Goal: Task Accomplishment & Management: Use online tool/utility

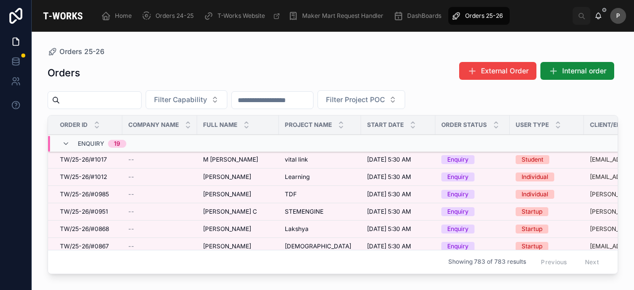
click at [141, 101] on input "text" at bounding box center [100, 100] width 81 height 14
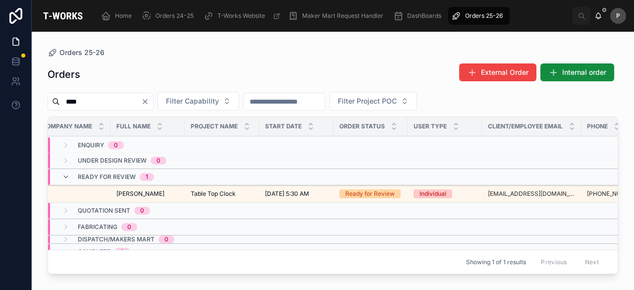
scroll to position [0, 87]
type input "****"
click at [372, 192] on div "Ready for Review" at bounding box center [370, 193] width 50 height 9
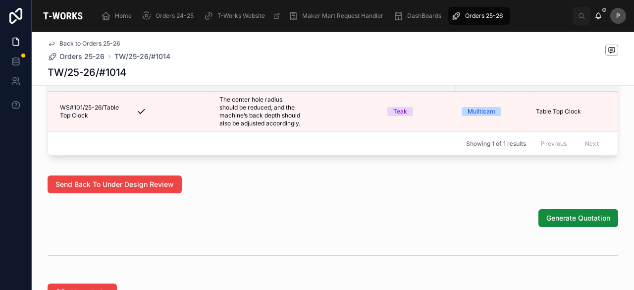
scroll to position [545, 0]
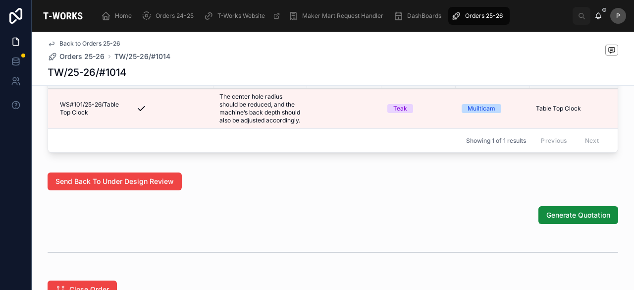
click at [558, 220] on span "Generate Quotation" at bounding box center [578, 215] width 64 height 10
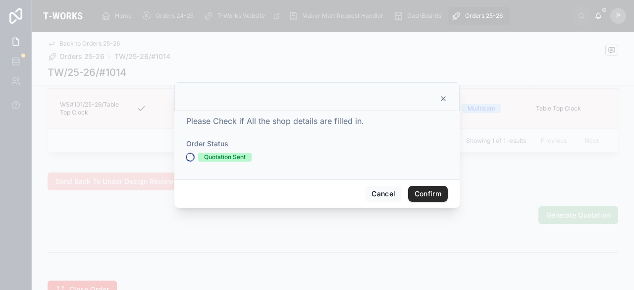
click at [188, 155] on button "Quotation Sent" at bounding box center [190, 157] width 8 height 8
click at [429, 192] on button "Confirm" at bounding box center [428, 194] width 40 height 16
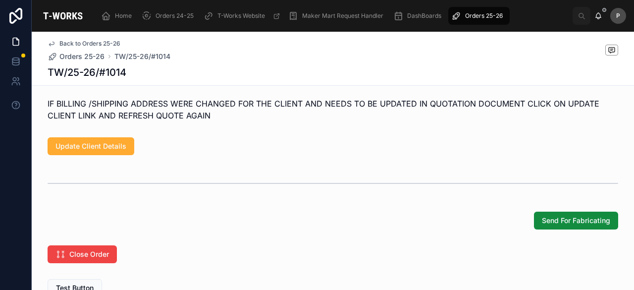
scroll to position [577, 0]
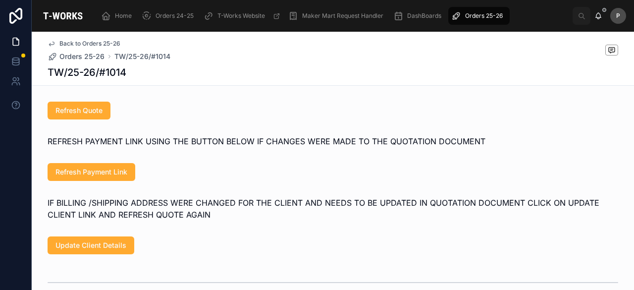
click at [92, 115] on span "Refresh Quote" at bounding box center [78, 111] width 47 height 10
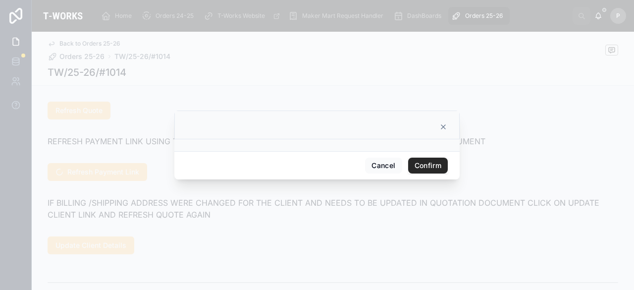
click at [432, 166] on button "Confirm" at bounding box center [428, 166] width 40 height 16
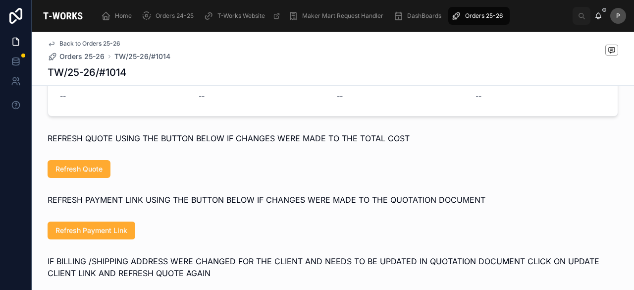
scroll to position [478, 0]
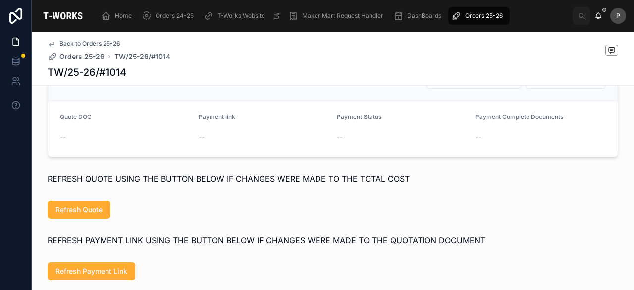
click at [81, 215] on span "Refresh Quote" at bounding box center [78, 210] width 47 height 10
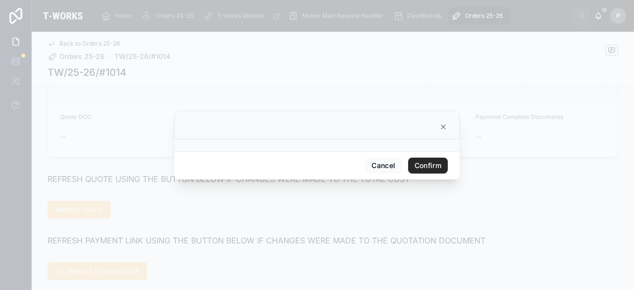
click at [419, 163] on button "Confirm" at bounding box center [428, 166] width 40 height 16
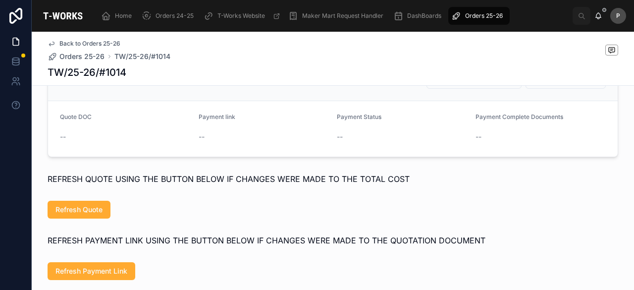
click at [86, 215] on span "Refresh Quote" at bounding box center [78, 210] width 47 height 10
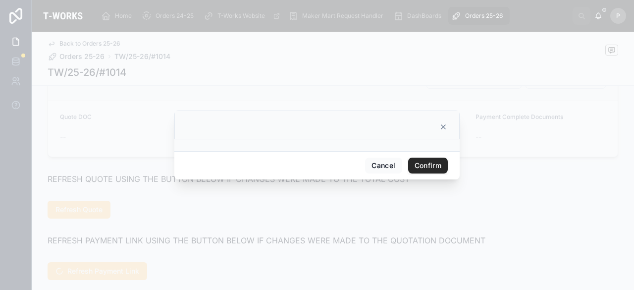
click at [429, 164] on button "Confirm" at bounding box center [428, 166] width 40 height 16
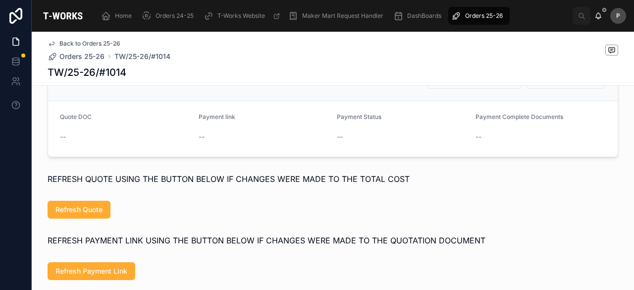
click at [93, 215] on span "Refresh Quote" at bounding box center [78, 210] width 47 height 10
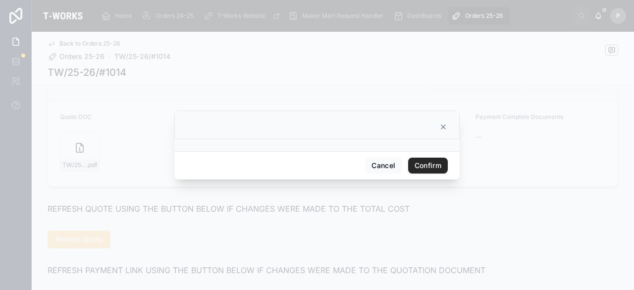
click at [421, 161] on button "Confirm" at bounding box center [428, 166] width 40 height 16
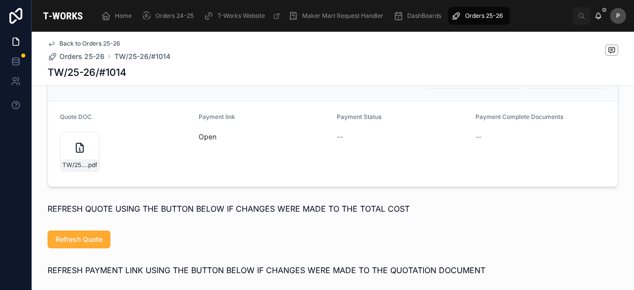
click at [90, 171] on div "TW/25-26/#1014 .pdf" at bounding box center [80, 152] width 40 height 40
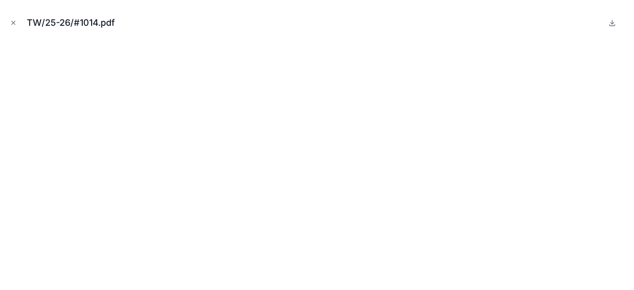
drag, startPoint x: 11, startPoint y: 19, endPoint x: 33, endPoint y: 44, distance: 32.6
click at [11, 19] on icon "Close modal" at bounding box center [13, 22] width 7 height 7
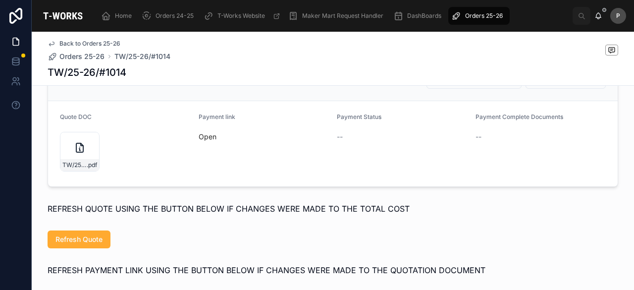
click at [199, 141] on link "Open" at bounding box center [208, 136] width 18 height 8
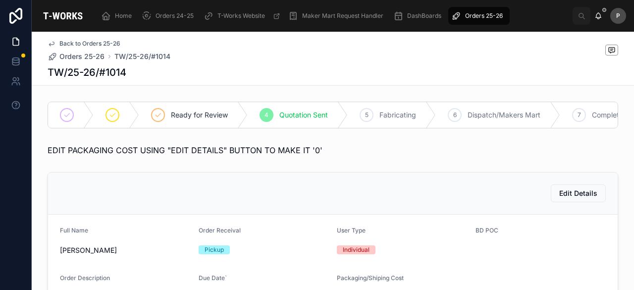
click at [496, 15] on span "Orders 25-26" at bounding box center [484, 16] width 38 height 8
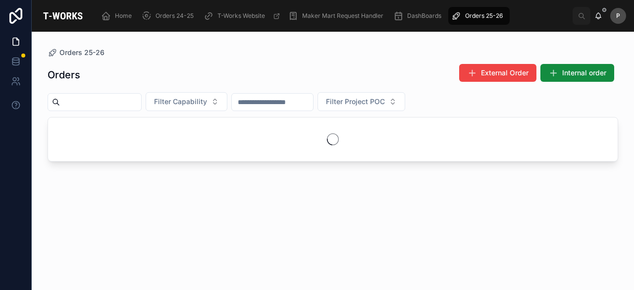
click at [141, 105] on input "text" at bounding box center [100, 102] width 81 height 14
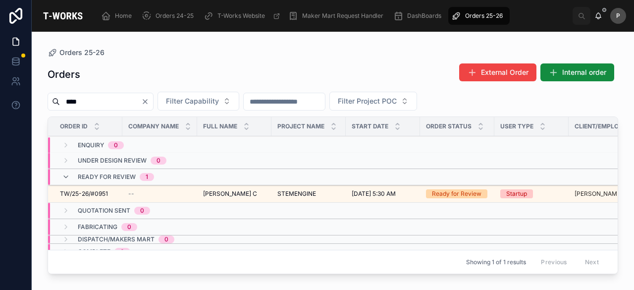
scroll to position [0, 107]
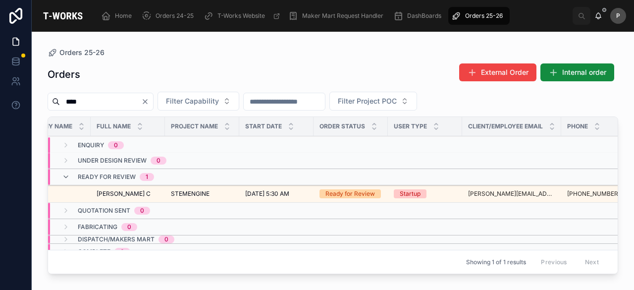
type input "****"
click at [360, 195] on div "Ready for Review" at bounding box center [350, 193] width 50 height 9
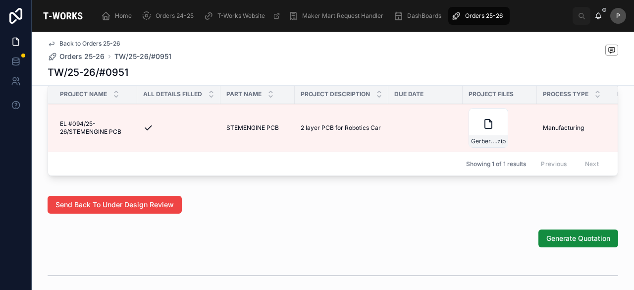
scroll to position [545, 0]
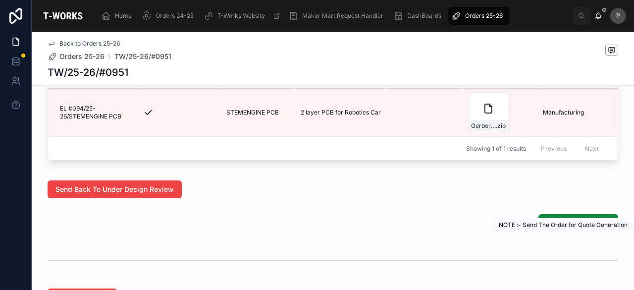
click at [554, 228] on span "Generate Quotation" at bounding box center [578, 223] width 64 height 10
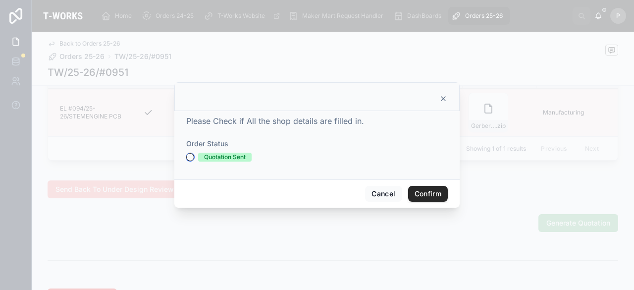
click at [190, 157] on button "Quotation Sent" at bounding box center [190, 157] width 8 height 8
click at [425, 191] on button "Confirm" at bounding box center [428, 194] width 40 height 16
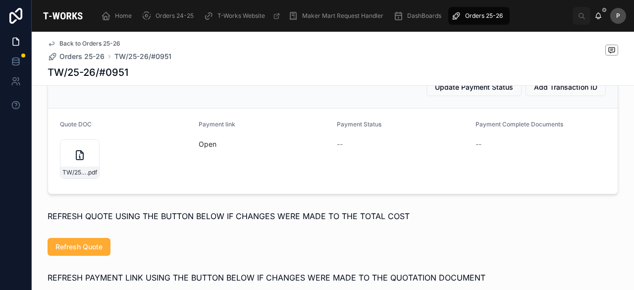
scroll to position [478, 0]
click at [86, 175] on div "TW/25-26/#0951 .pdf" at bounding box center [80, 160] width 40 height 40
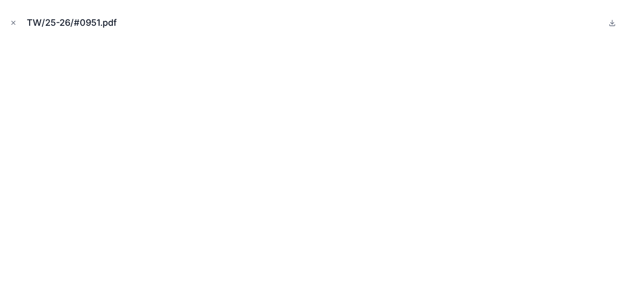
click at [12, 22] on icon "Close modal" at bounding box center [13, 22] width 3 height 3
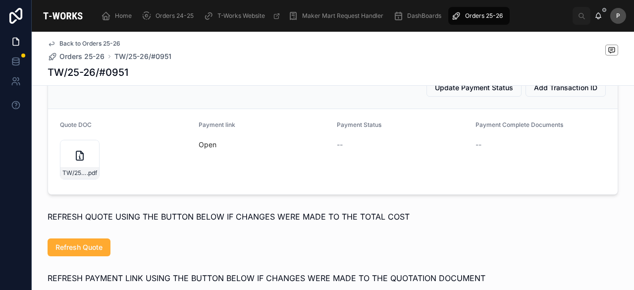
click at [211, 149] on link "Open" at bounding box center [208, 144] width 18 height 8
click at [92, 173] on div "TW/25-26/#0951 .pdf" at bounding box center [80, 160] width 40 height 40
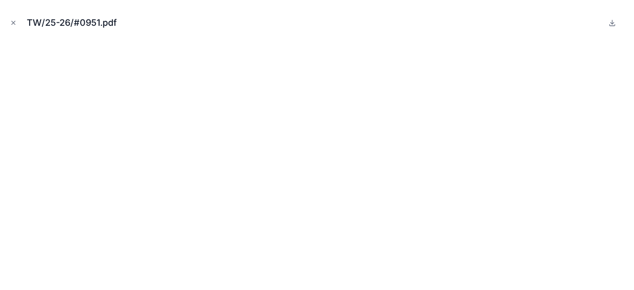
click at [15, 25] on icon "Close modal" at bounding box center [13, 22] width 7 height 7
